Goal: Transaction & Acquisition: Purchase product/service

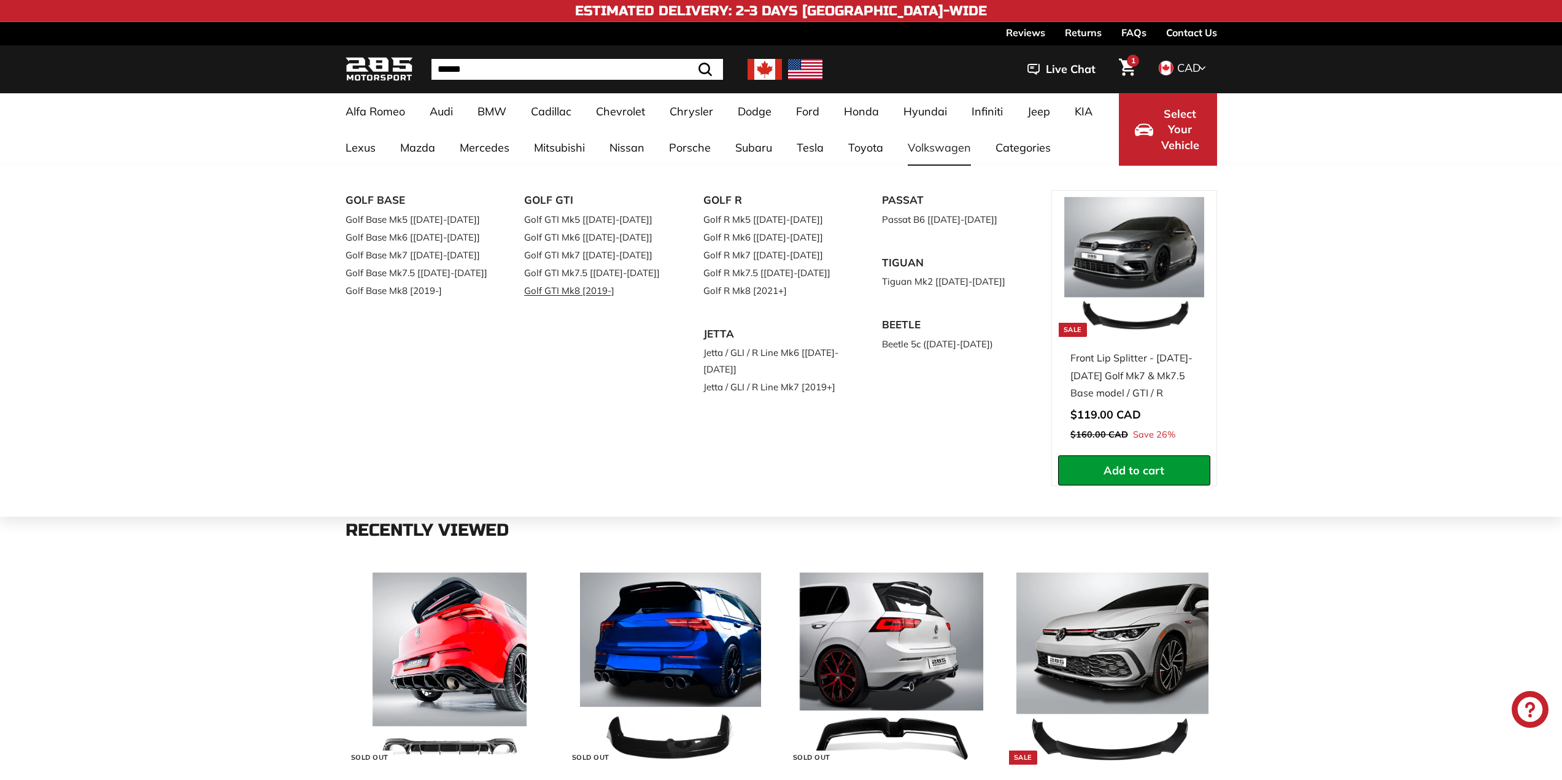
click at [591, 288] on link "Golf GTI Mk8 [2019-]" at bounding box center [596, 291] width 145 height 18
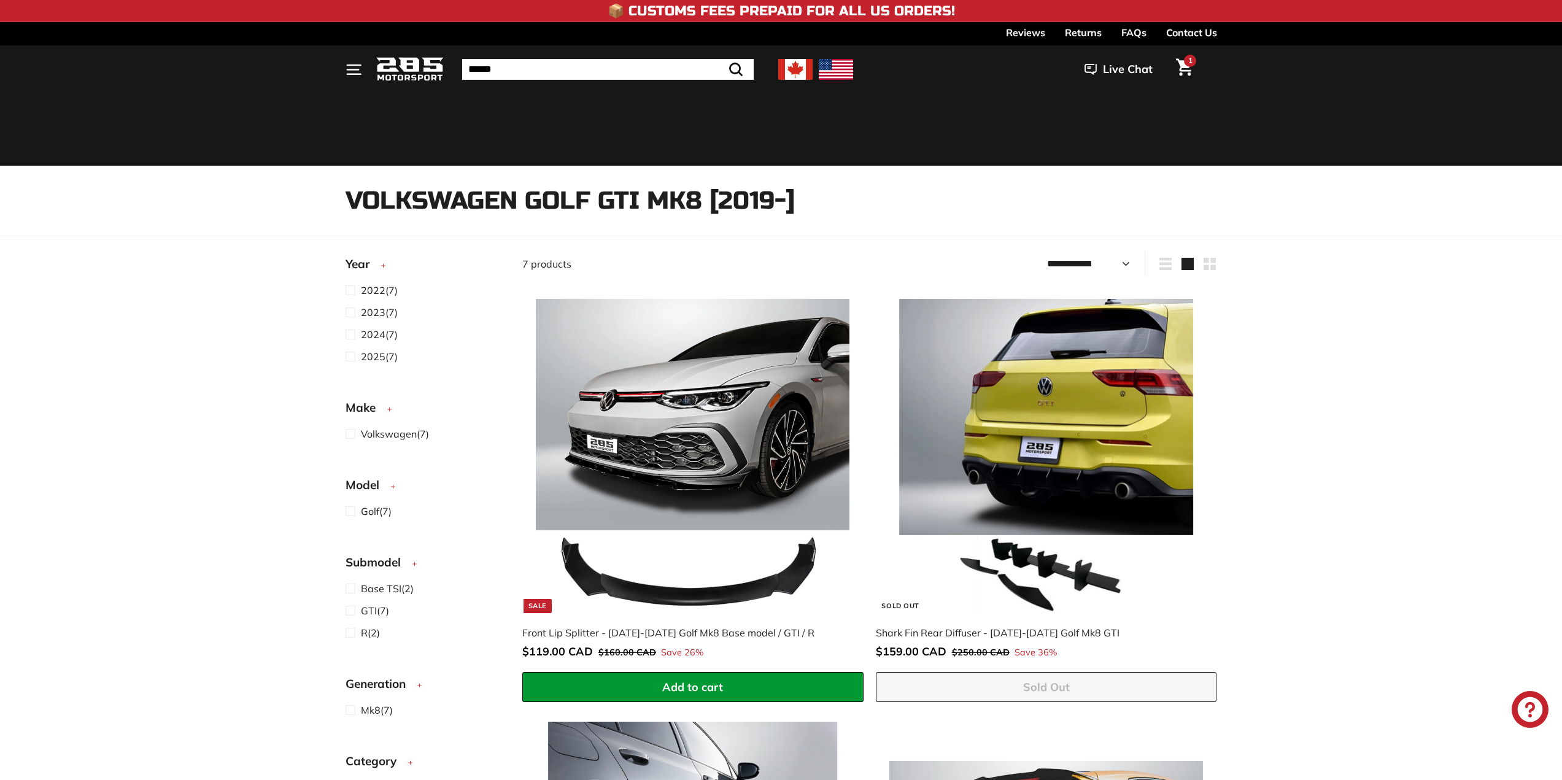
select select "**********"
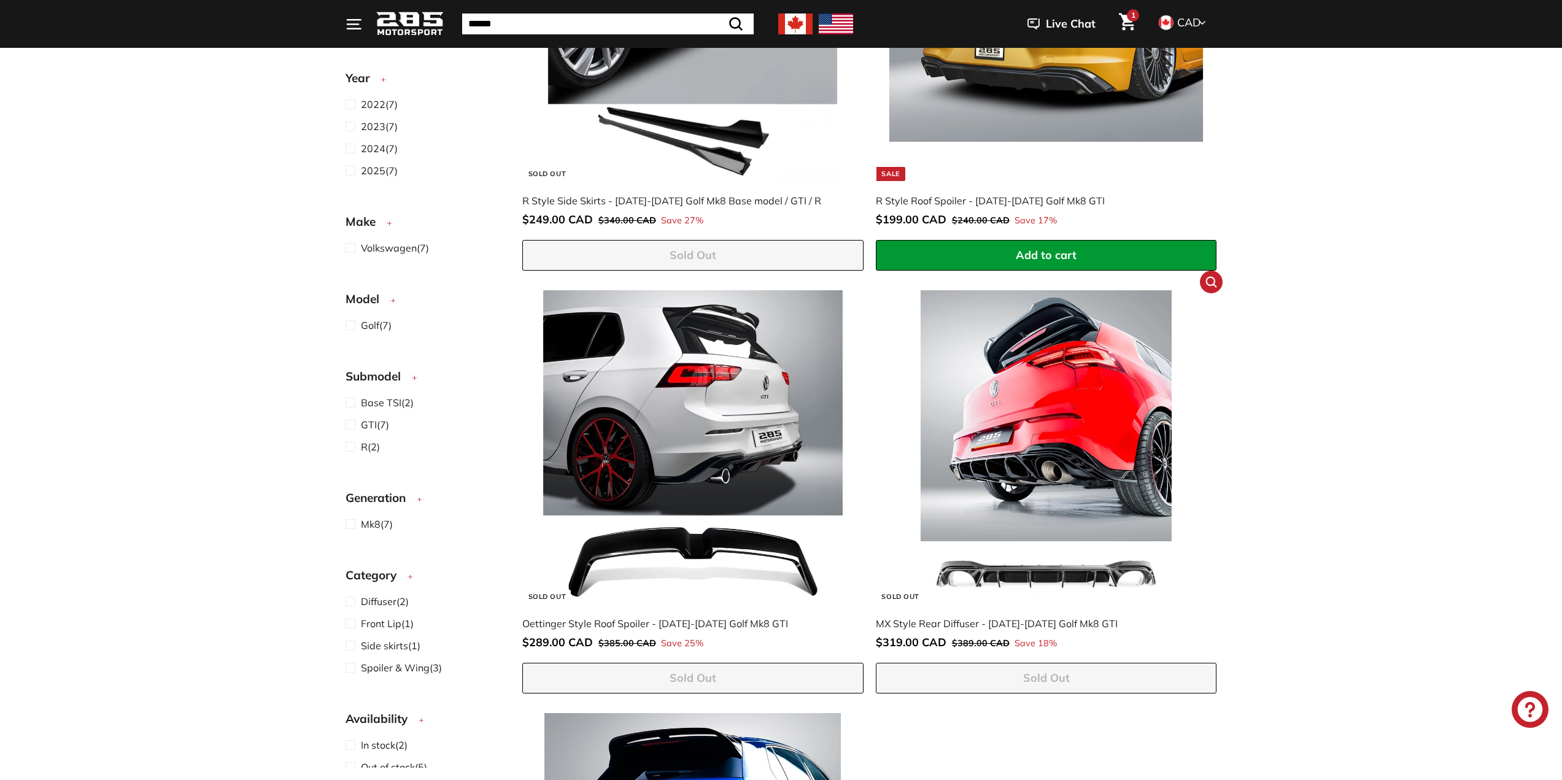
scroll to position [718, 0]
